Goal: Transaction & Acquisition: Purchase product/service

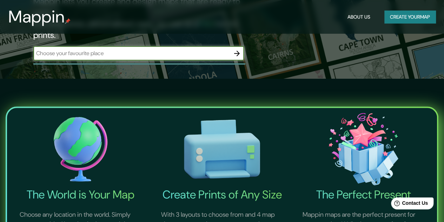
scroll to position [70, 0]
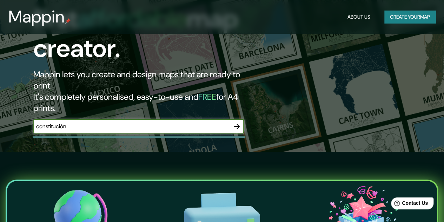
type input "constitución"
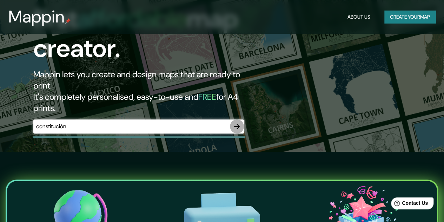
click at [237, 122] on icon "button" at bounding box center [237, 126] width 8 height 8
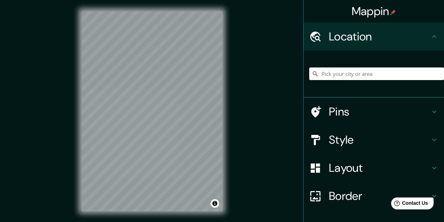
click at [367, 67] on input "Pick your city or area" at bounding box center [376, 73] width 135 height 13
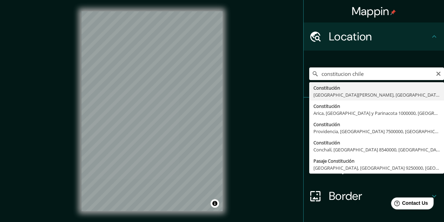
type input "[GEOGRAPHIC_DATA], [GEOGRAPHIC_DATA][PERSON_NAME], [GEOGRAPHIC_DATA]"
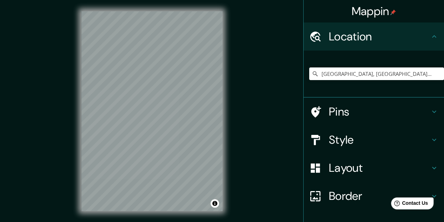
click at [115, 9] on div "© Mapbox © OpenStreetMap Improve this map" at bounding box center [152, 111] width 164 height 222
click at [348, 142] on h4 "Style" at bounding box center [379, 140] width 101 height 14
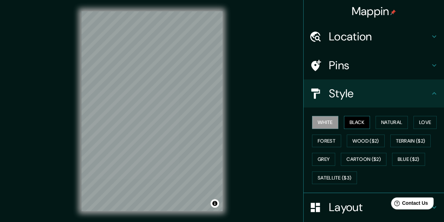
click at [349, 118] on button "Black" at bounding box center [357, 122] width 26 height 13
click at [393, 125] on button "Natural" at bounding box center [392, 122] width 32 height 13
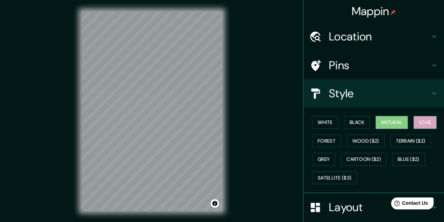
click at [418, 121] on button "Love" at bounding box center [425, 122] width 23 height 13
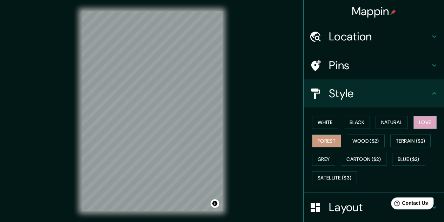
click at [313, 141] on button "Forest" at bounding box center [326, 141] width 29 height 13
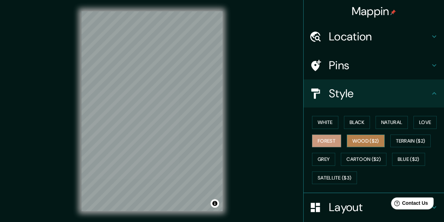
click at [353, 143] on button "Wood ($2)" at bounding box center [366, 141] width 38 height 13
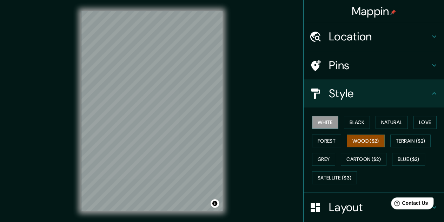
click at [313, 123] on button "White" at bounding box center [325, 122] width 26 height 13
click at [353, 126] on button "Black" at bounding box center [357, 122] width 26 height 13
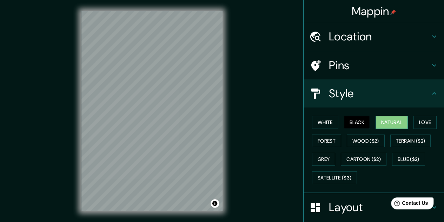
click at [396, 126] on button "Natural" at bounding box center [392, 122] width 32 height 13
click at [424, 121] on button "Love" at bounding box center [425, 122] width 23 height 13
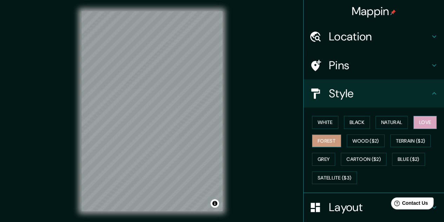
click at [314, 140] on button "Forest" at bounding box center [326, 141] width 29 height 13
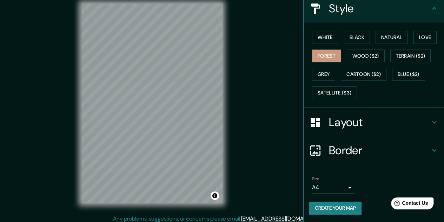
scroll to position [11, 0]
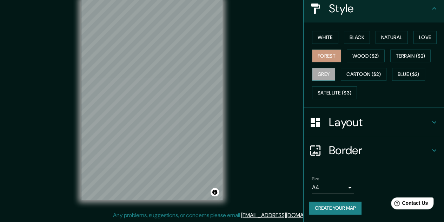
click at [331, 77] on button "Grey" at bounding box center [323, 74] width 23 height 13
